Goal: Task Accomplishment & Management: Complete application form

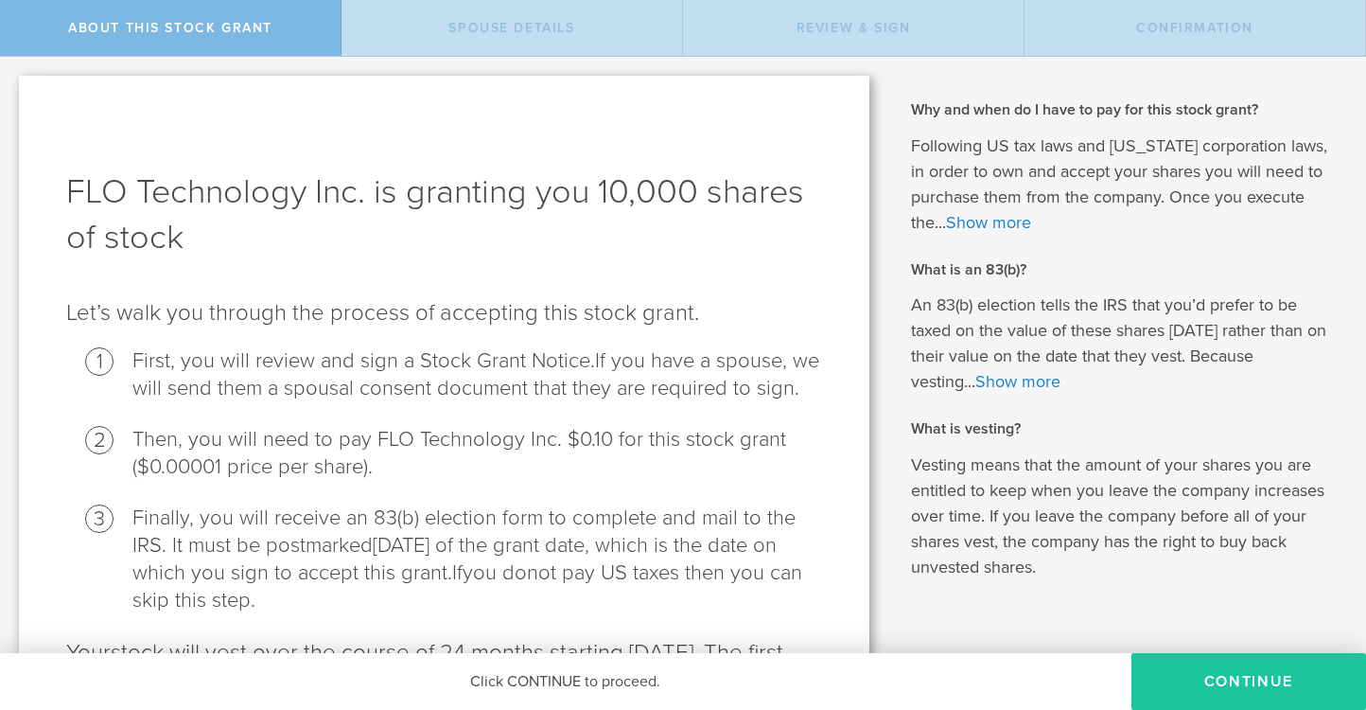
click at [1236, 684] on button "CONTINUE" at bounding box center [1249, 681] width 235 height 57
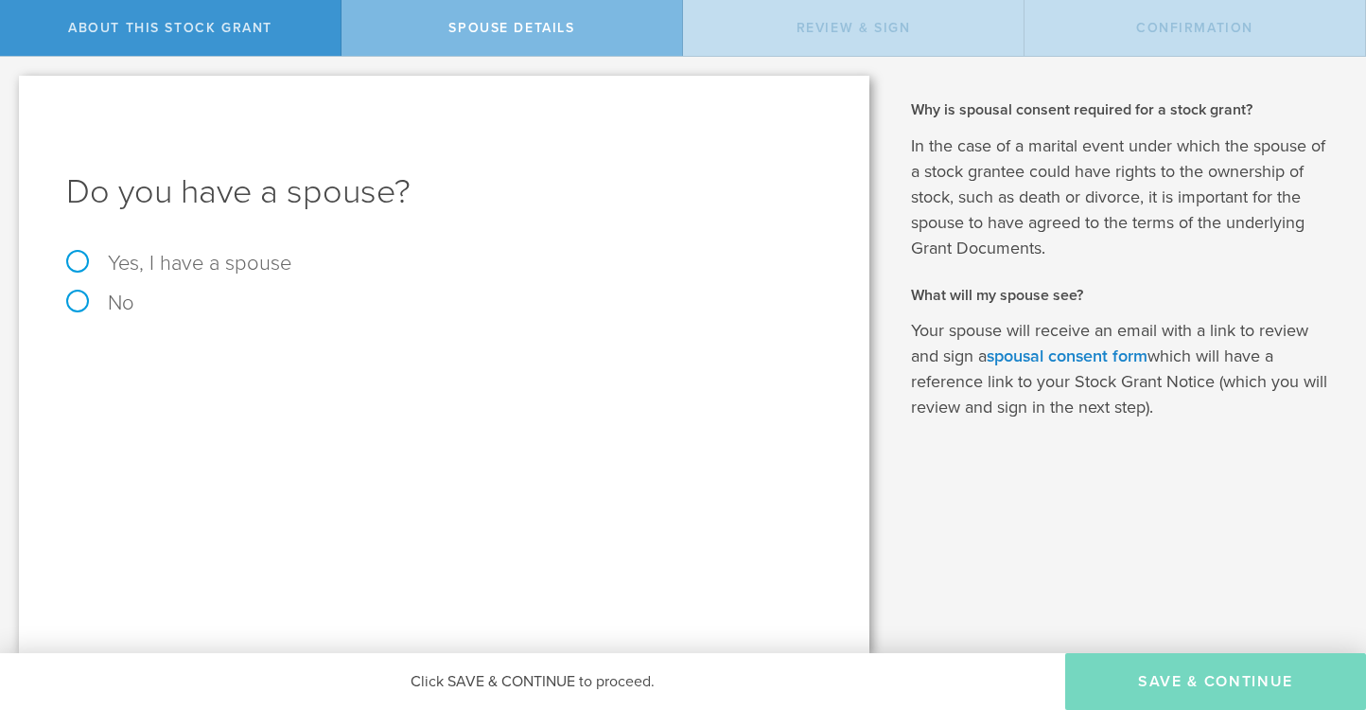
click at [166, 268] on label "Yes, I have a spouse" at bounding box center [444, 263] width 756 height 21
click at [12, 87] on input "Yes, I have a spouse" at bounding box center [6, 72] width 12 height 30
radio input "true"
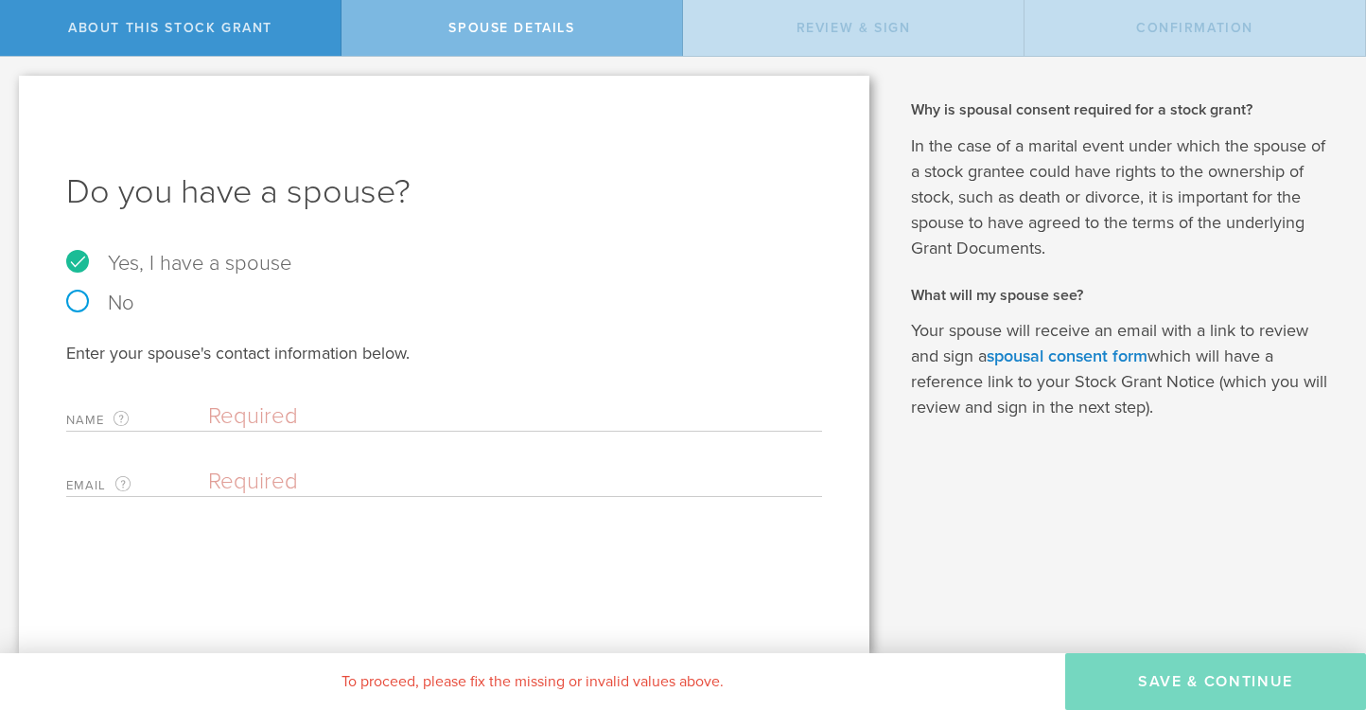
click at [277, 415] on input "text" at bounding box center [510, 416] width 605 height 28
type input "[PERSON_NAME]"
click at [223, 480] on input "email" at bounding box center [510, 481] width 605 height 28
paste input "[EMAIL_ADDRESS][DOMAIN_NAME]"
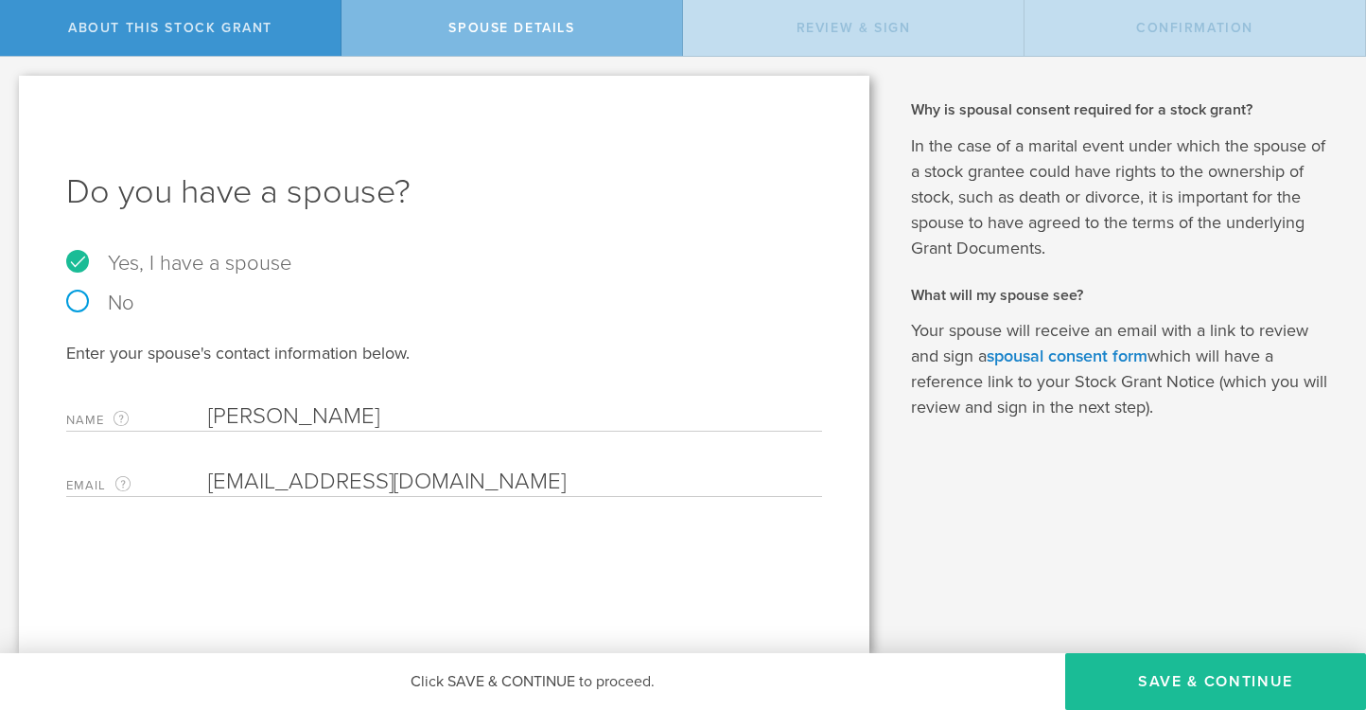
type input "[EMAIL_ADDRESS][DOMAIN_NAME]"
click at [1138, 650] on div "Why and when do I have to pay for this stock grant? Following US tax laws and […" at bounding box center [1128, 355] width 478 height 596
click at [1136, 677] on button "Save & Continue" at bounding box center [1215, 681] width 301 height 57
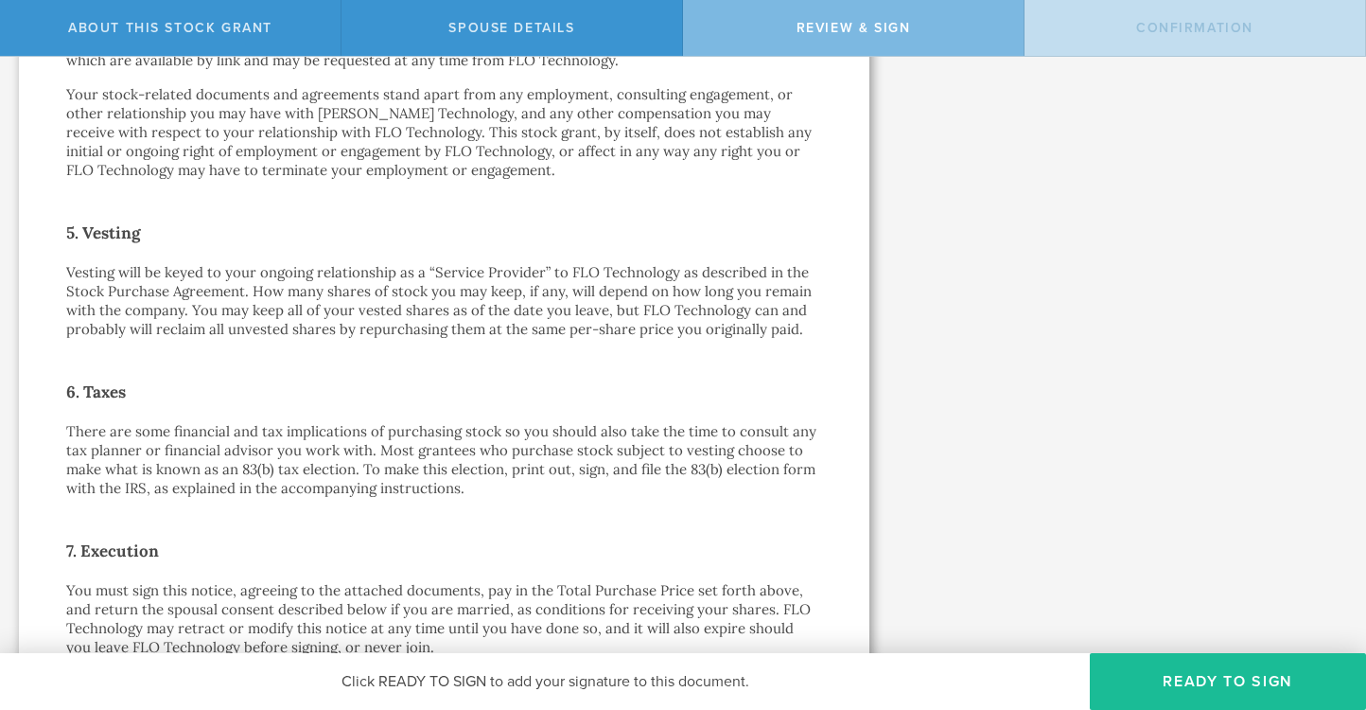
scroll to position [1418, 0]
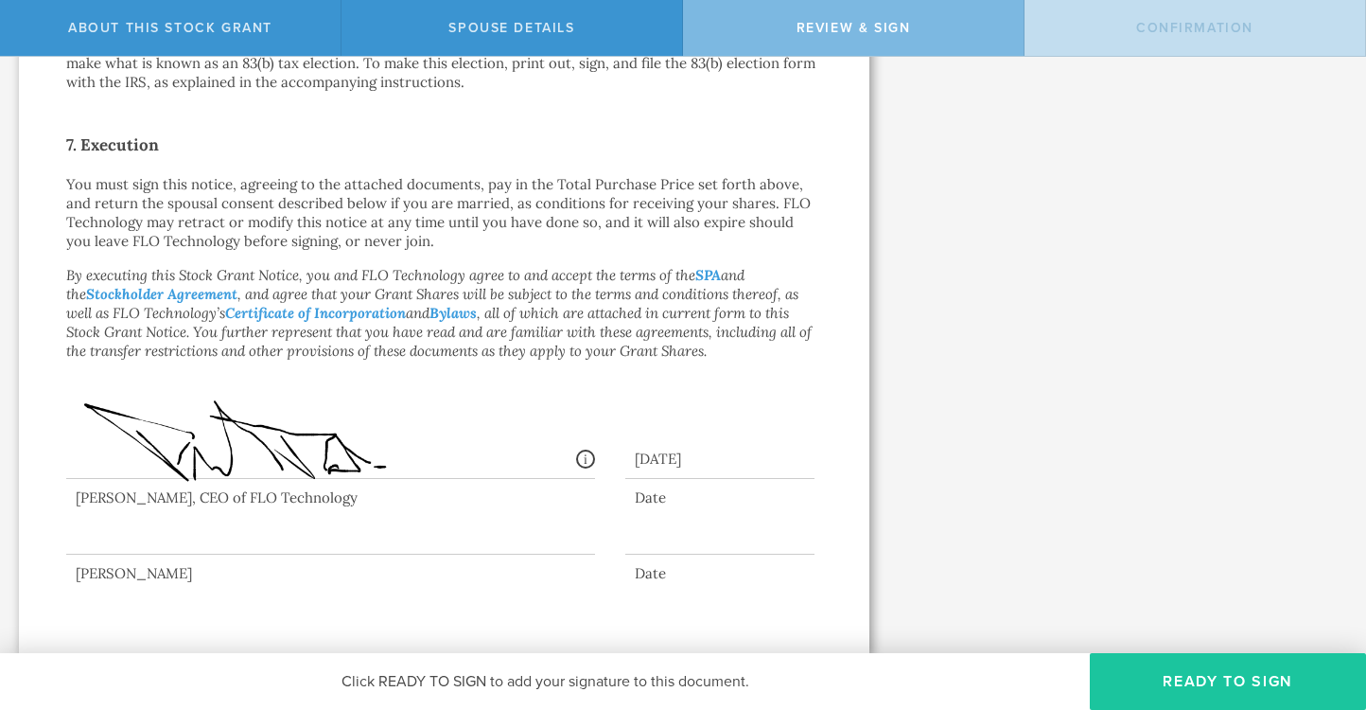
click at [1173, 673] on button "Ready to Sign" at bounding box center [1228, 681] width 276 height 57
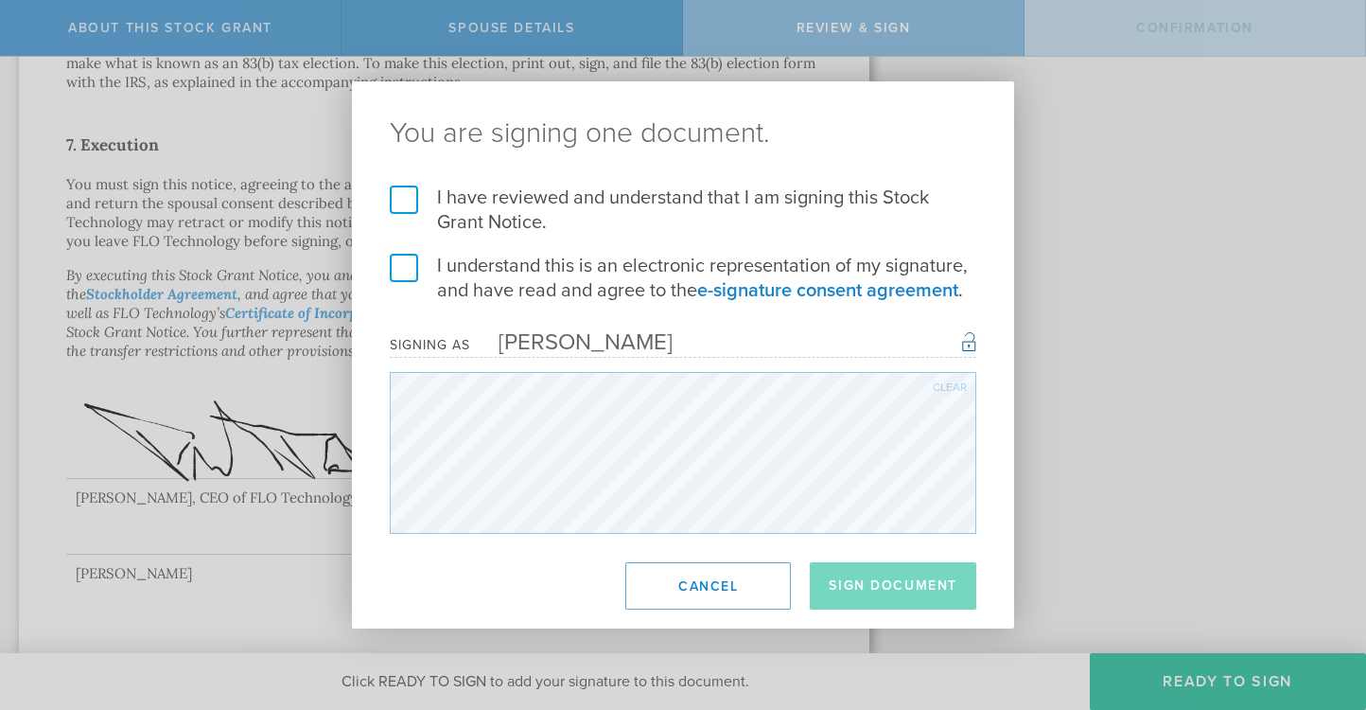
click at [404, 202] on label "I have reviewed and understand that I am signing this Stock Grant Notice." at bounding box center [683, 209] width 587 height 49
click at [0, 0] on input "I have reviewed and understand that I am signing this Stock Grant Notice." at bounding box center [0, 0] width 0 height 0
click at [401, 273] on label "I understand this is an electronic representation of my signature, and have rea…" at bounding box center [683, 278] width 587 height 49
click at [0, 0] on input "I understand this is an electronic representation of my signature, and have rea…" at bounding box center [0, 0] width 0 height 0
click at [930, 587] on button "Sign Document" at bounding box center [893, 585] width 167 height 47
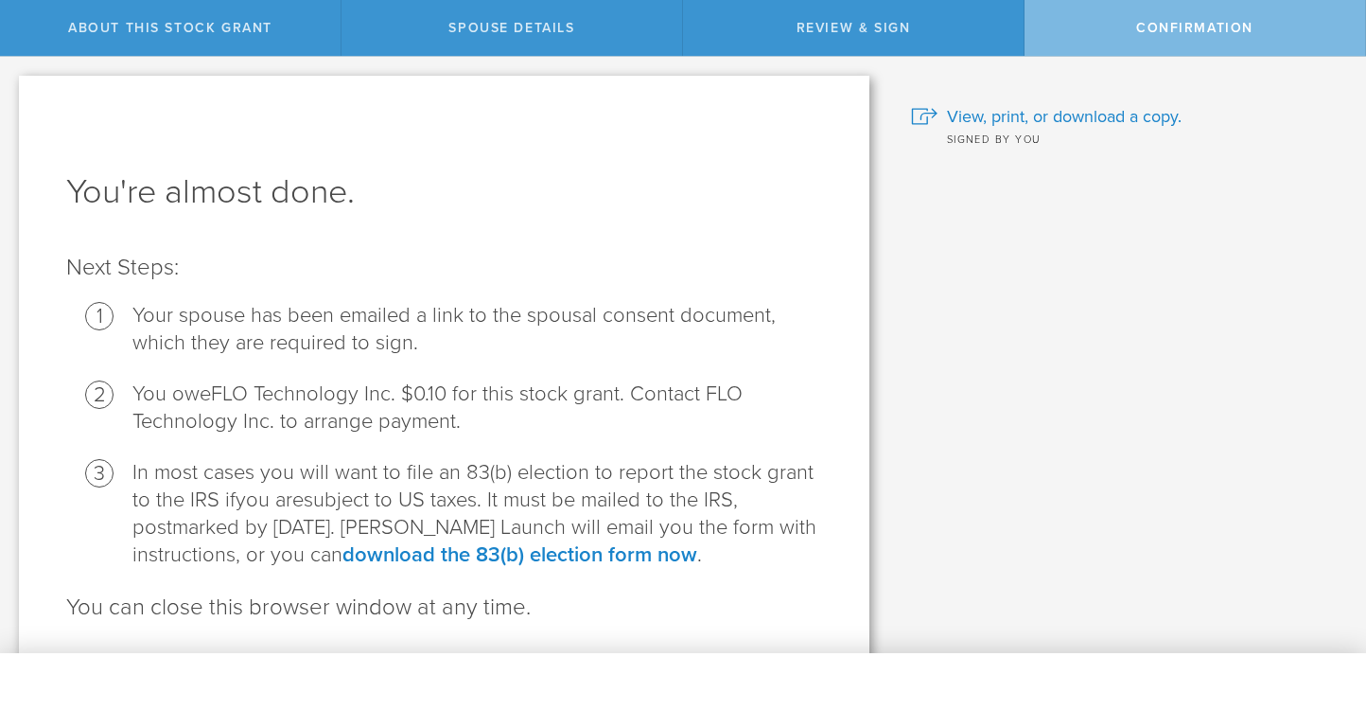
scroll to position [60, 0]
